Goal: Browse casually: Explore the website without a specific task or goal

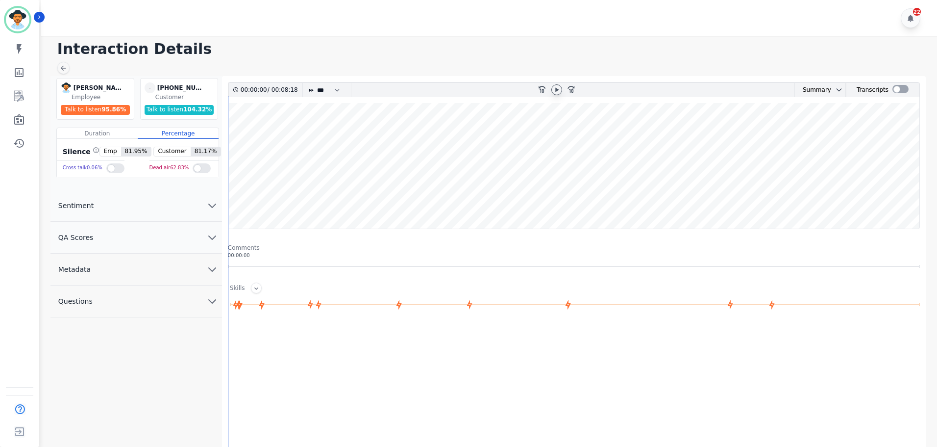
click at [559, 87] on icon at bounding box center [557, 90] width 8 height 8
click at [574, 90] on icon "fast-forward-10" at bounding box center [571, 89] width 8 height 8
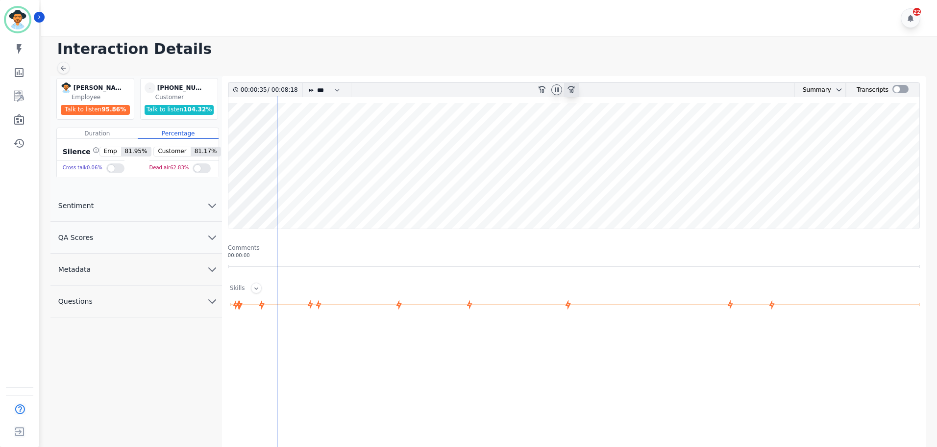
click at [574, 90] on icon "fast-forward-10" at bounding box center [571, 89] width 8 height 8
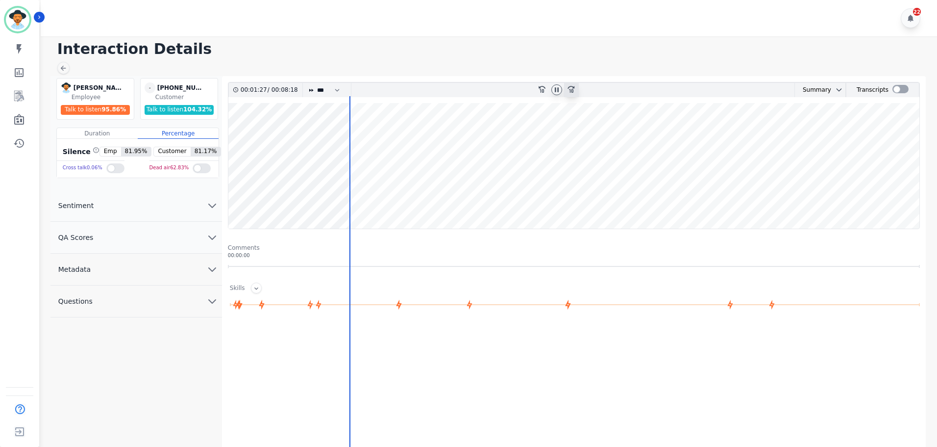
click at [574, 90] on icon "fast-forward-10" at bounding box center [571, 89] width 8 height 8
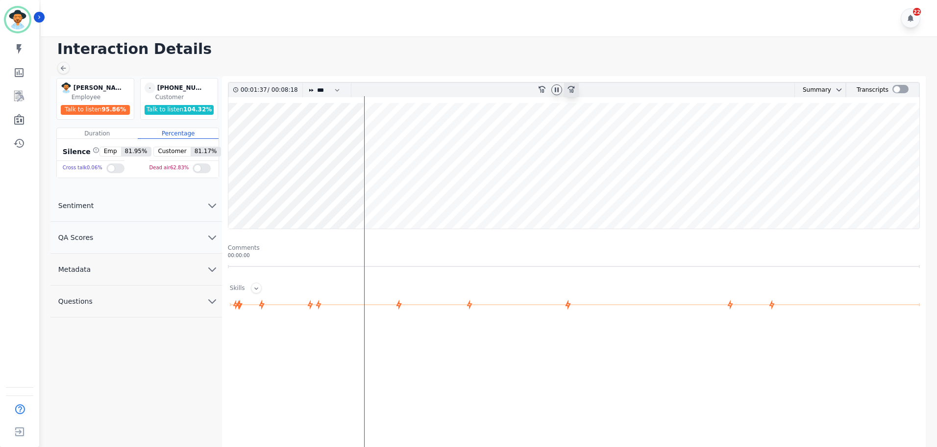
click at [574, 90] on icon "fast-forward-10" at bounding box center [571, 89] width 8 height 8
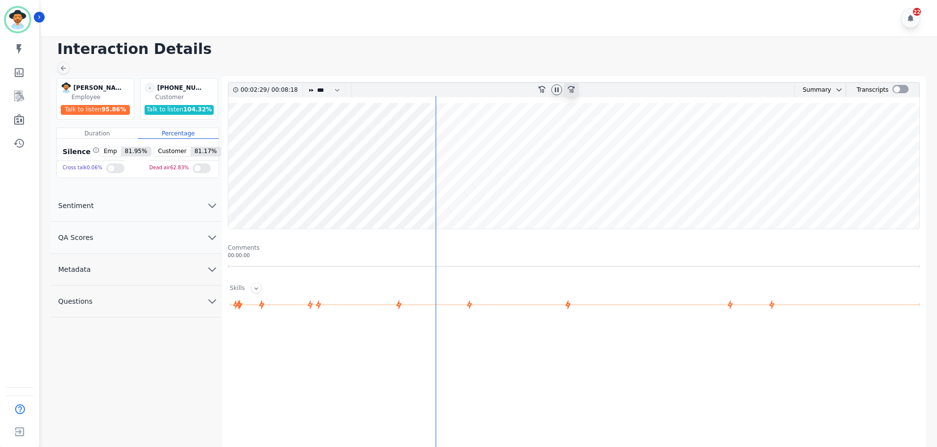
click at [574, 90] on icon "fast-forward-10" at bounding box center [571, 89] width 8 height 8
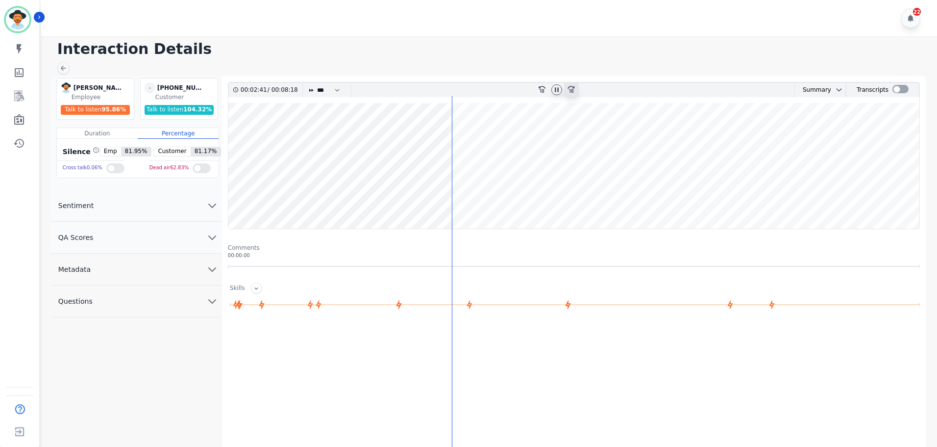
click at [574, 90] on icon "fast-forward-10" at bounding box center [571, 89] width 8 height 8
